Goal: Task Accomplishment & Management: Use online tool/utility

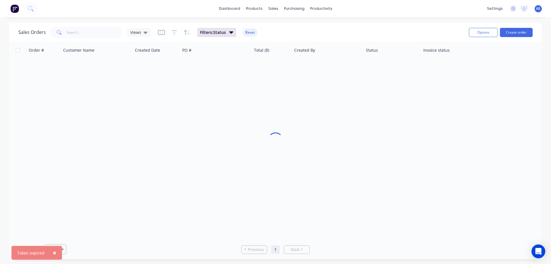
click at [53, 252] on span "×" at bounding box center [54, 252] width 3 height 8
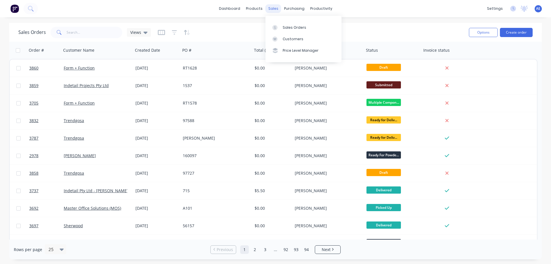
click at [270, 9] on div "sales" at bounding box center [273, 8] width 16 height 9
click at [288, 29] on div "Sales Orders" at bounding box center [294, 27] width 24 height 5
click at [172, 32] on icon "button" at bounding box center [174, 33] width 5 height 6
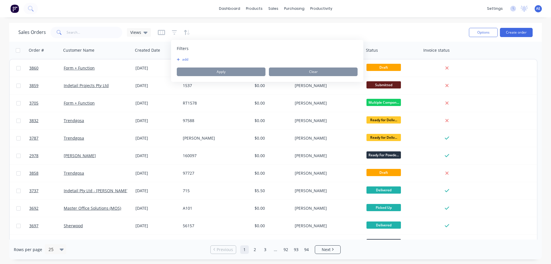
click at [183, 61] on button "add" at bounding box center [184, 59] width 14 height 5
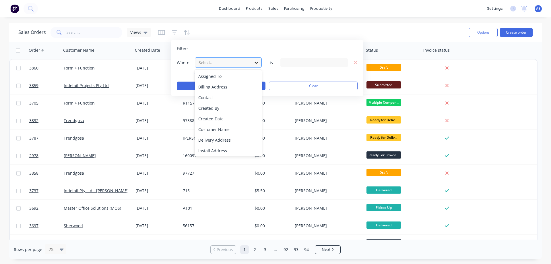
click at [260, 63] on div at bounding box center [256, 62] width 10 height 10
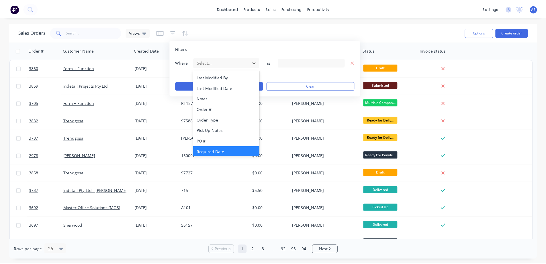
scroll to position [128, 0]
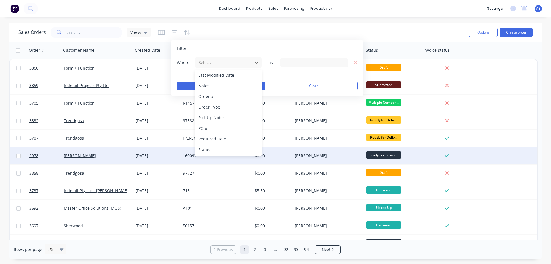
click at [208, 150] on div "Status" at bounding box center [228, 149] width 67 height 11
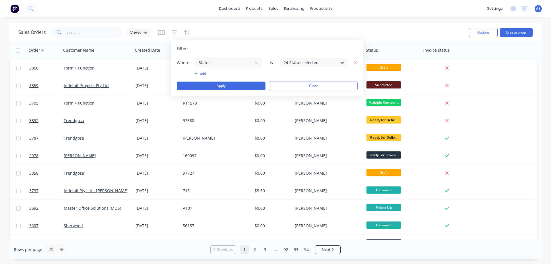
click at [342, 61] on icon at bounding box center [342, 62] width 4 height 6
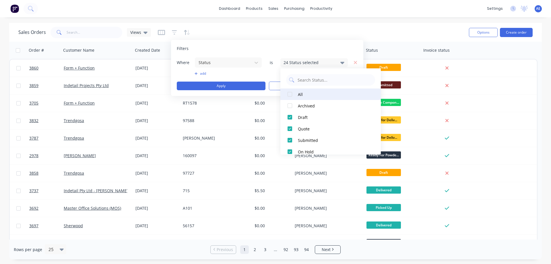
click at [289, 93] on div at bounding box center [289, 93] width 11 height 11
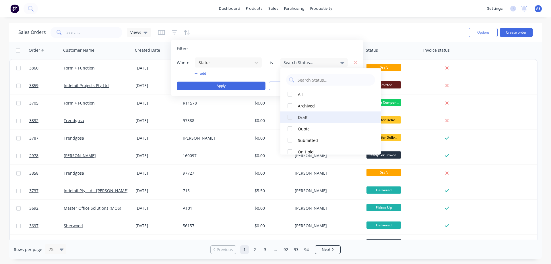
click at [290, 117] on div at bounding box center [289, 116] width 11 height 11
click at [368, 26] on div "Sales Orders Views" at bounding box center [241, 32] width 446 height 14
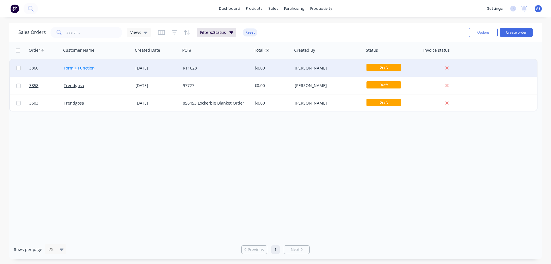
click at [77, 69] on link "Form + Function" at bounding box center [79, 67] width 31 height 5
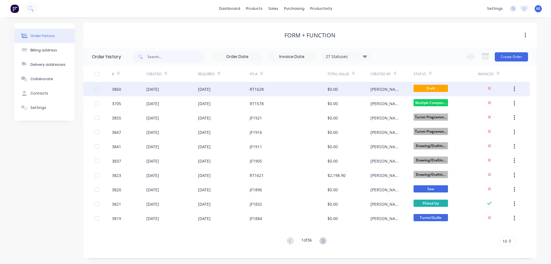
click at [114, 90] on div "3860" at bounding box center [116, 89] width 9 height 6
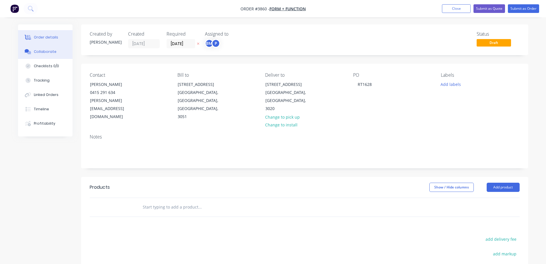
click at [46, 54] on div "Collaborate" at bounding box center [45, 51] width 23 height 5
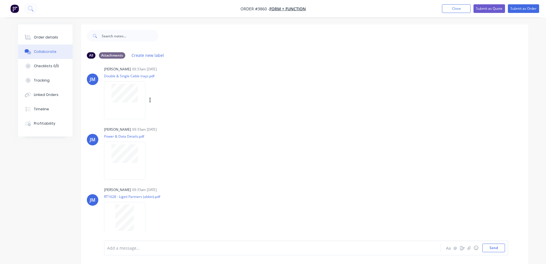
scroll to position [9, 0]
click at [460, 6] on button "Close" at bounding box center [456, 8] width 29 height 9
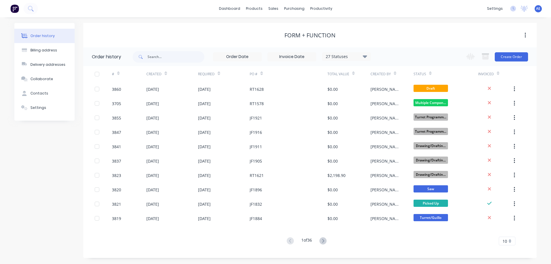
click at [367, 54] on icon at bounding box center [364, 56] width 4 height 7
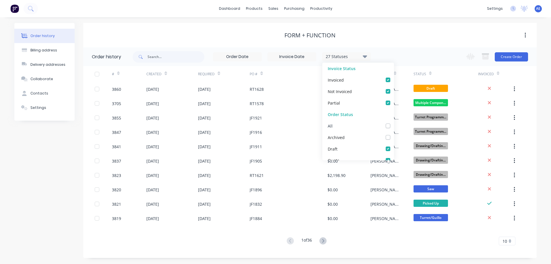
click at [393, 122] on label at bounding box center [393, 122] width 0 height 0
click at [393, 126] on input "checkbox" at bounding box center [395, 124] width 5 height 5
checkbox input "true"
click at [393, 122] on label at bounding box center [393, 122] width 0 height 0
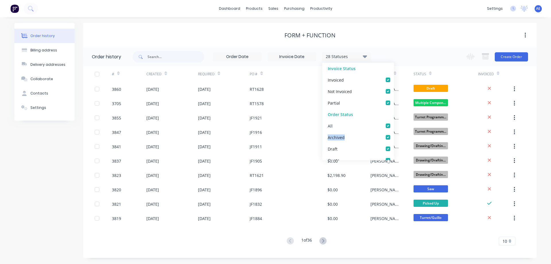
click at [393, 126] on input "checkbox" at bounding box center [395, 124] width 5 height 5
checkbox input "false"
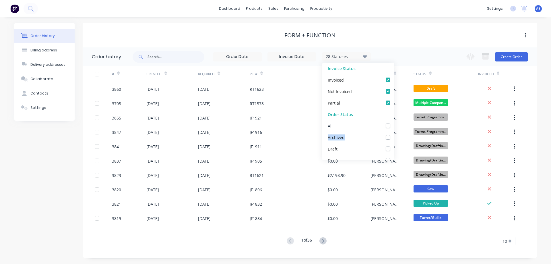
checkbox input "false"
checkbox Hold_checkbox_5d33c05c-b2a6-4544-b237-ef2ef306d9d8undefined "false"
checkbox Approval_checkbox_37ab8e7a-be3b-477f-8c81-d0145d238a25undefined "false"
checkbox Stock_checkbox_53c8e6cf-096d-447f-b2ac-50f6b5d3df5bundefined "false"
checkbox input "false"
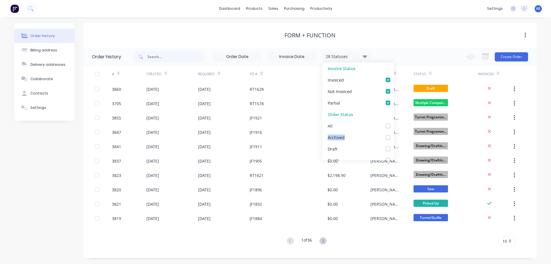
checkbox Programming_checkbox_eb43722e-aba0-41da-bf80-87324293210eundefined "false"
checkbox input "false"
checkbox Production_checkbox_18868a1a-1aa4-40b6-b9da-904426d42116undefined "false"
checkbox input "false"
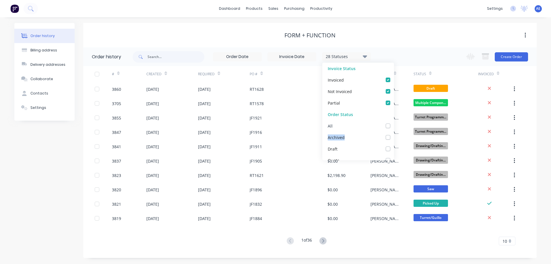
checkbox input "false"
checkbox Bending\/Rolling_checkbox_3876379a-a16c-4edc-9587-858b4066116aundefined "false"
checkbox Drilling\/Tapping_checkbox_8359690c-5e29-406f-bc0f-ef1b25e9ba86undefined "false"
checkbox Weld_checkbox_ff0f062f-8e1d-4095-94a5-759d32a1d8c1undefined "false"
checkbox Welding_checkbox_2b636696-72f9-4721-844e-6cae57855091undefined "false"
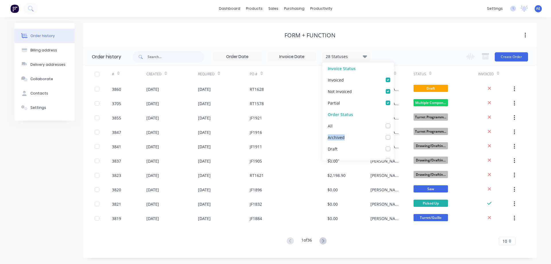
checkbox Welding_checkbox_f80b000c-cb22-4484-90f1-0999780285beundefined "false"
checkbox Powdercoat_checkbox_9423125f-f015-46a8-bbf0-5705c0a973f2undefined "false"
checkbox _checkbox_4a0b7c6f-4ef5-4c82-aae3-28d6fd41a185undefined "false"
checkbox Up_checkbox_c0380d50-530d-4103-a0bb-235b6a520e4bundefined "false"
checkbox Assembly_checkbox_bc8cae92-00aa-4003-ab69-25cbe1fb6a66undefined "false"
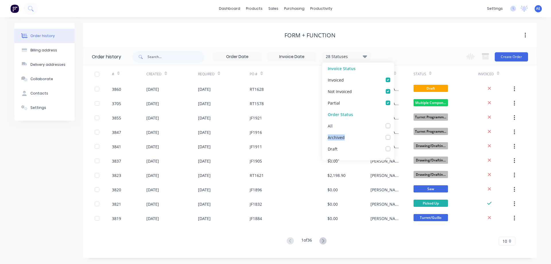
checkbox input "false"
checkbox Up_checkbox_rbondundefined "false"
click at [393, 145] on label at bounding box center [393, 145] width 0 height 0
click at [393, 149] on input "checkbox" at bounding box center [395, 147] width 5 height 5
checkbox input "true"
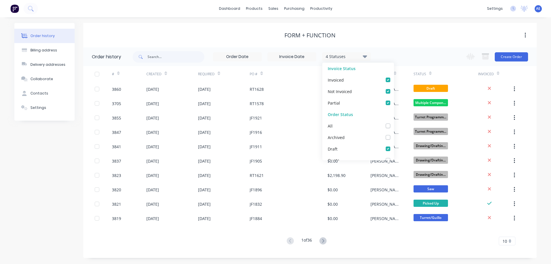
click at [389, 24] on div "Form + Function" at bounding box center [309, 35] width 453 height 24
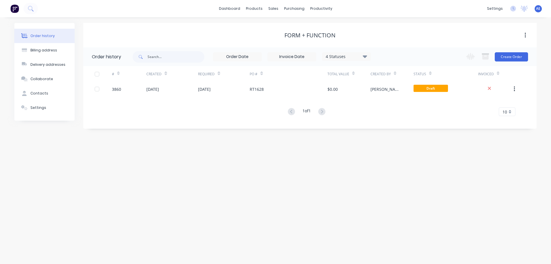
click at [410, 28] on div "Form + Function" at bounding box center [309, 35] width 453 height 24
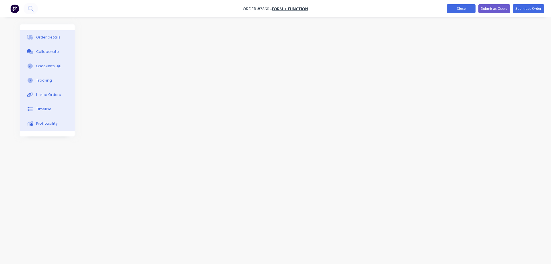
click at [467, 5] on button "Close" at bounding box center [460, 8] width 29 height 9
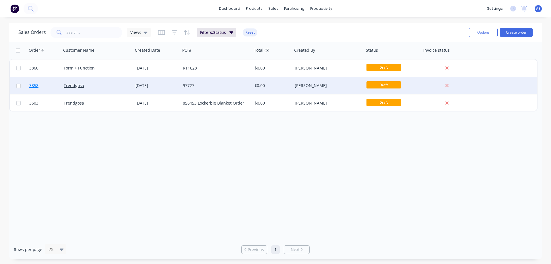
click at [36, 87] on span "3858" at bounding box center [33, 86] width 9 height 6
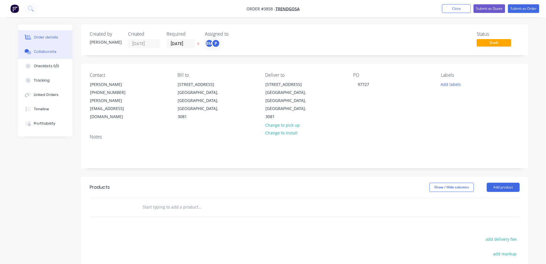
click at [43, 52] on div "Collaborate" at bounding box center [45, 51] width 23 height 5
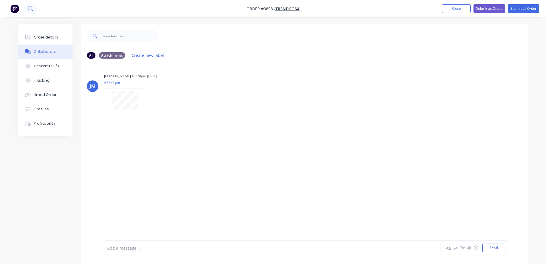
click at [30, 7] on icon at bounding box center [30, 8] width 5 height 5
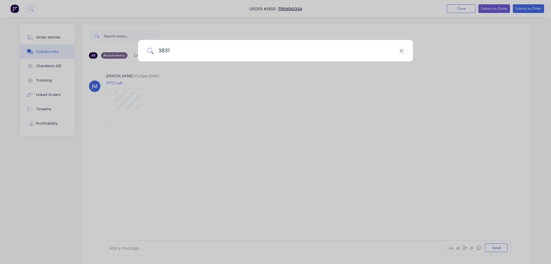
type input "3831"
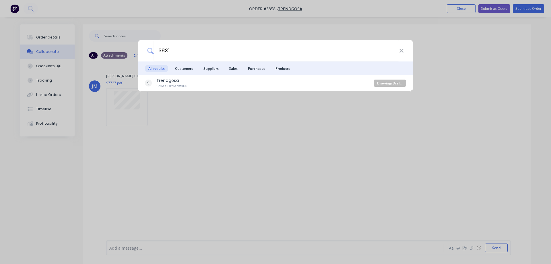
click at [164, 83] on div "Trendgosa Sales Order #3831" at bounding box center [172, 82] width 32 height 11
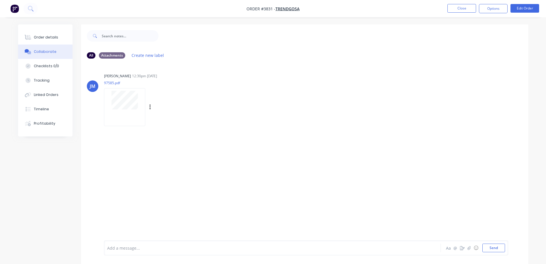
click at [121, 113] on div at bounding box center [124, 107] width 41 height 38
